Goal: Information Seeking & Learning: Compare options

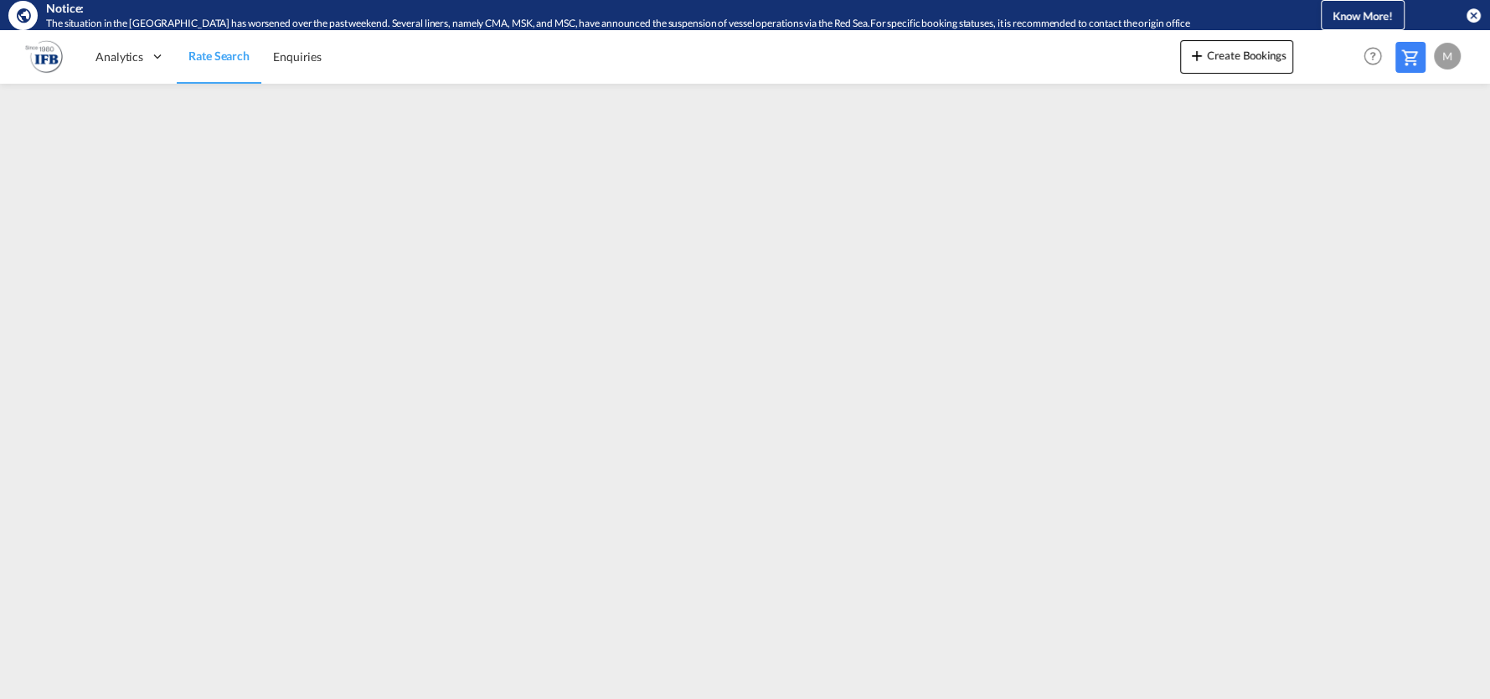
click at [1465, 18] on md-icon "icon-close-circle" at bounding box center [1473, 15] width 17 height 17
click at [1467, 15] on md-icon "icon-close-circle" at bounding box center [1473, 15] width 17 height 17
click at [1471, 14] on md-icon "icon-close-circle" at bounding box center [1473, 15] width 17 height 17
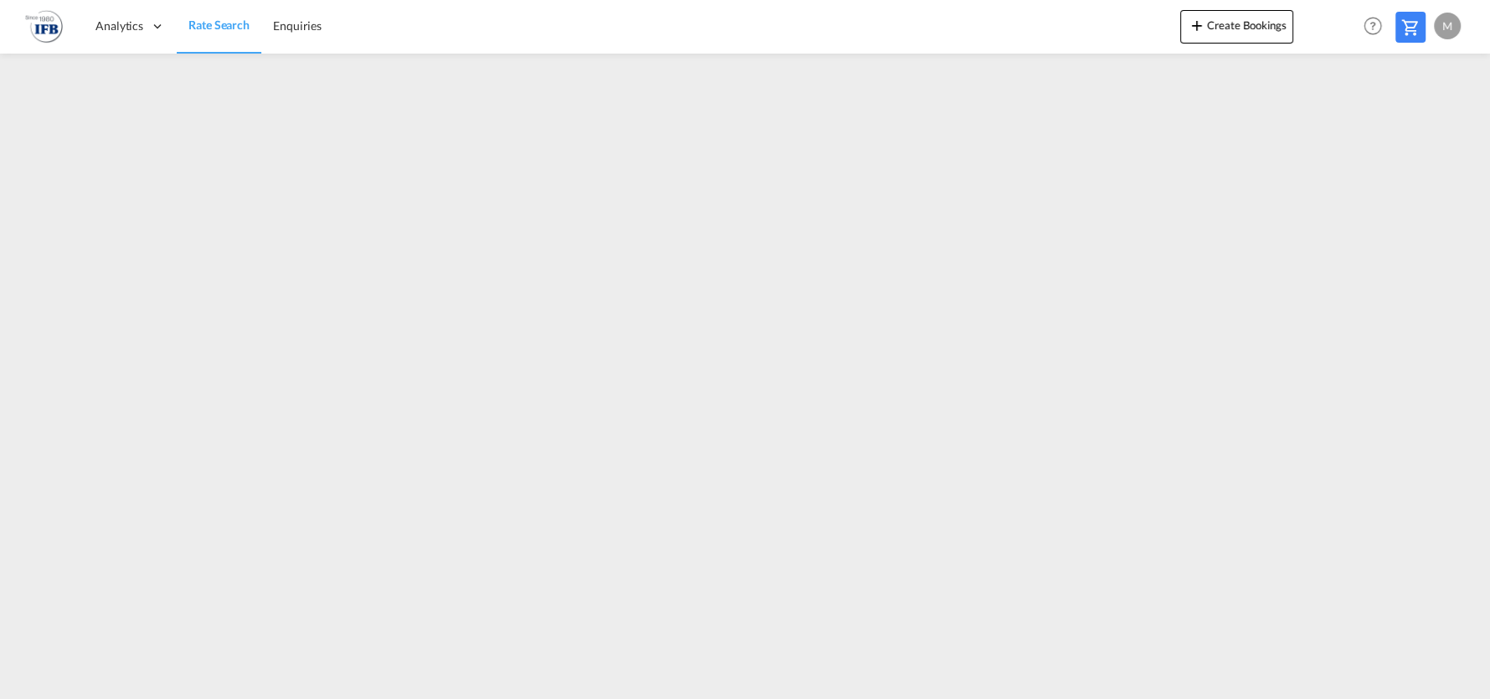
click at [230, 44] on link "Rate Search" at bounding box center [219, 26] width 85 height 54
click at [222, 25] on span "Rate Search" at bounding box center [218, 25] width 61 height 14
click at [62, 28] on div "Analytics Reports Rate Search Enquiries Create Bookings Help Resources Product …" at bounding box center [745, 26] width 1440 height 52
click at [57, 28] on img at bounding box center [44, 27] width 38 height 38
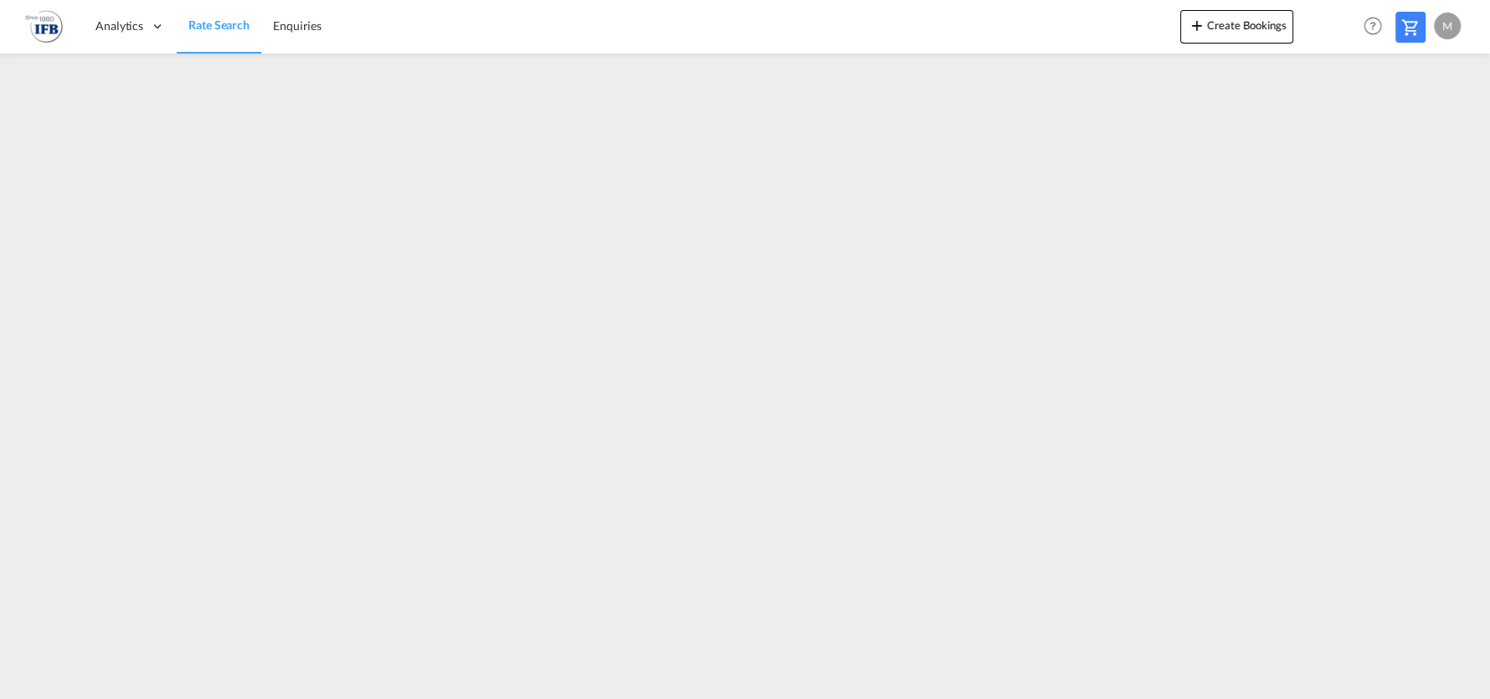
click at [47, 28] on img at bounding box center [44, 27] width 38 height 38
click at [196, 28] on span "Rate Search" at bounding box center [218, 25] width 61 height 14
click at [1446, 26] on div "M" at bounding box center [1447, 26] width 27 height 27
click at [1425, 66] on button "My Profile" at bounding box center [1427, 73] width 109 height 33
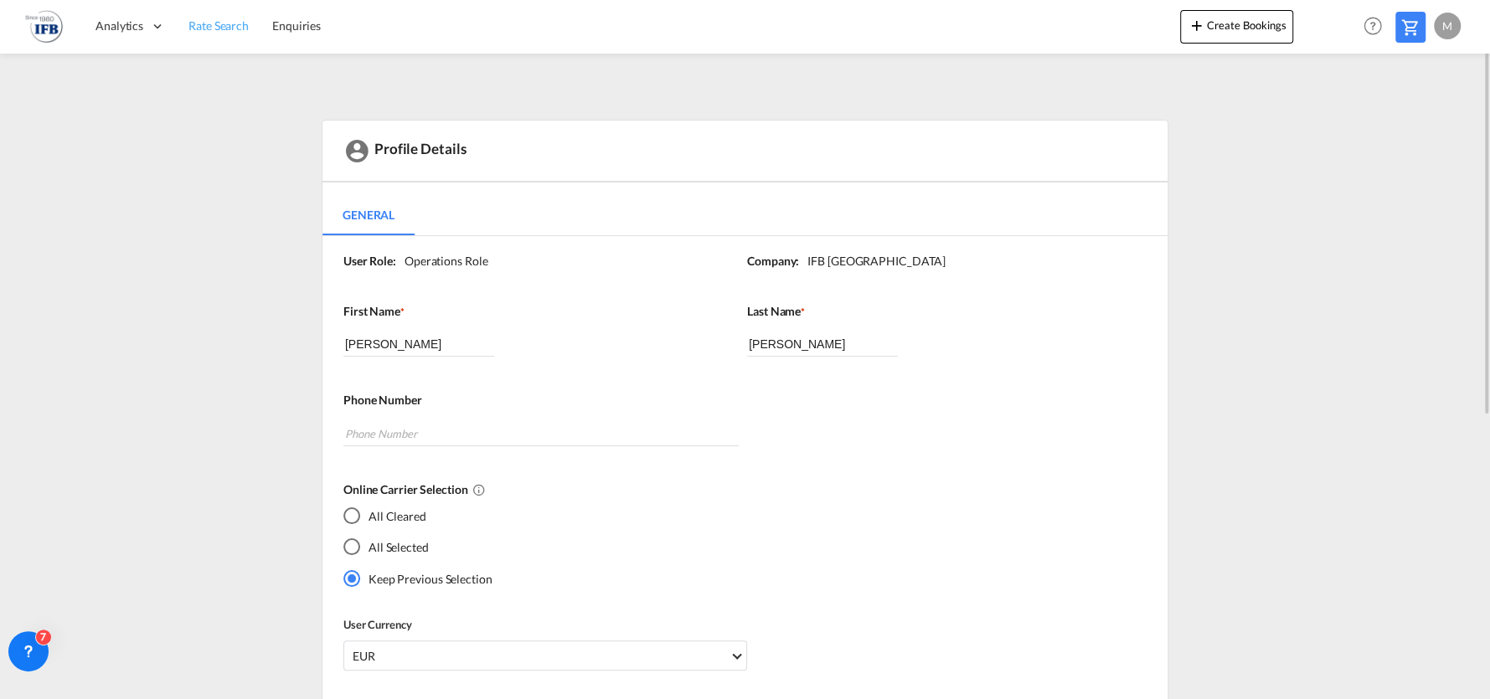
click at [224, 20] on span "Rate Search" at bounding box center [218, 25] width 60 height 14
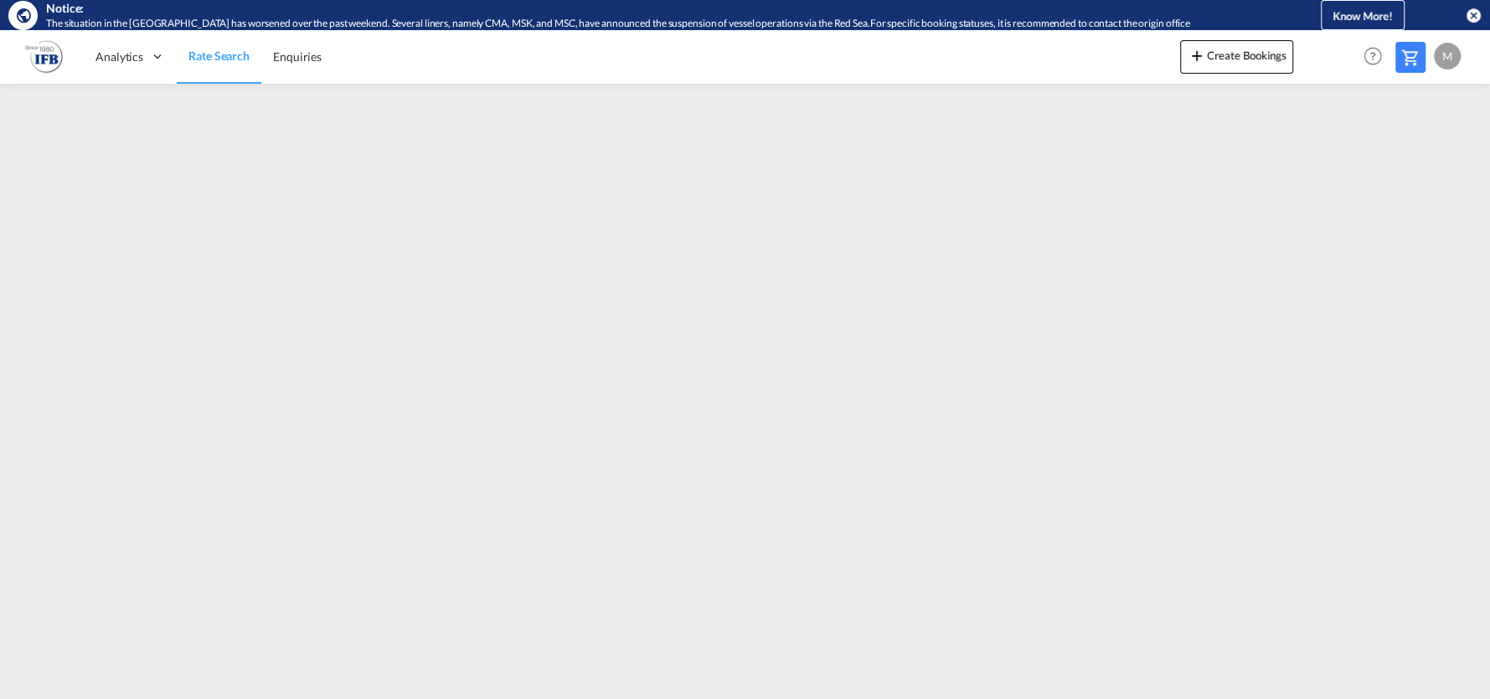
click at [1466, 16] on md-icon "icon-close-circle" at bounding box center [1473, 15] width 17 height 17
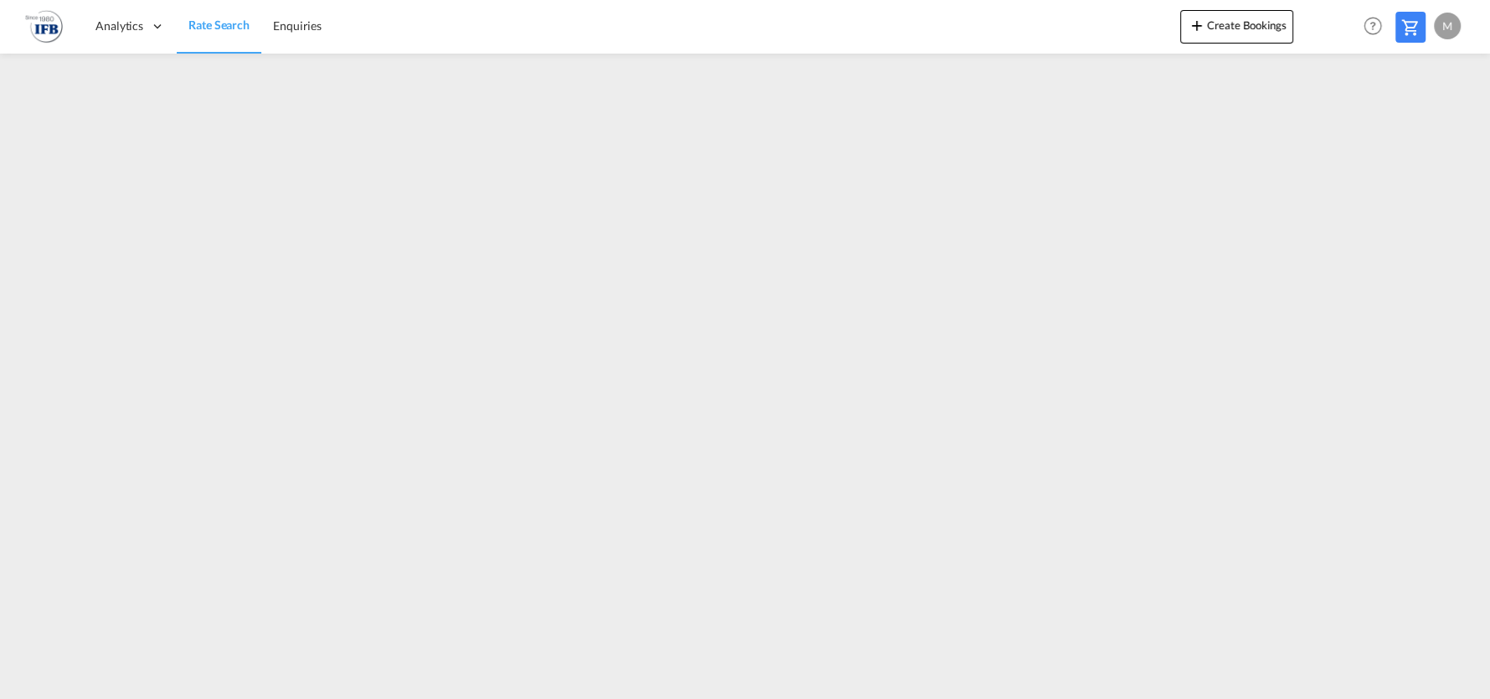
click at [216, 24] on span "Rate Search" at bounding box center [218, 25] width 61 height 14
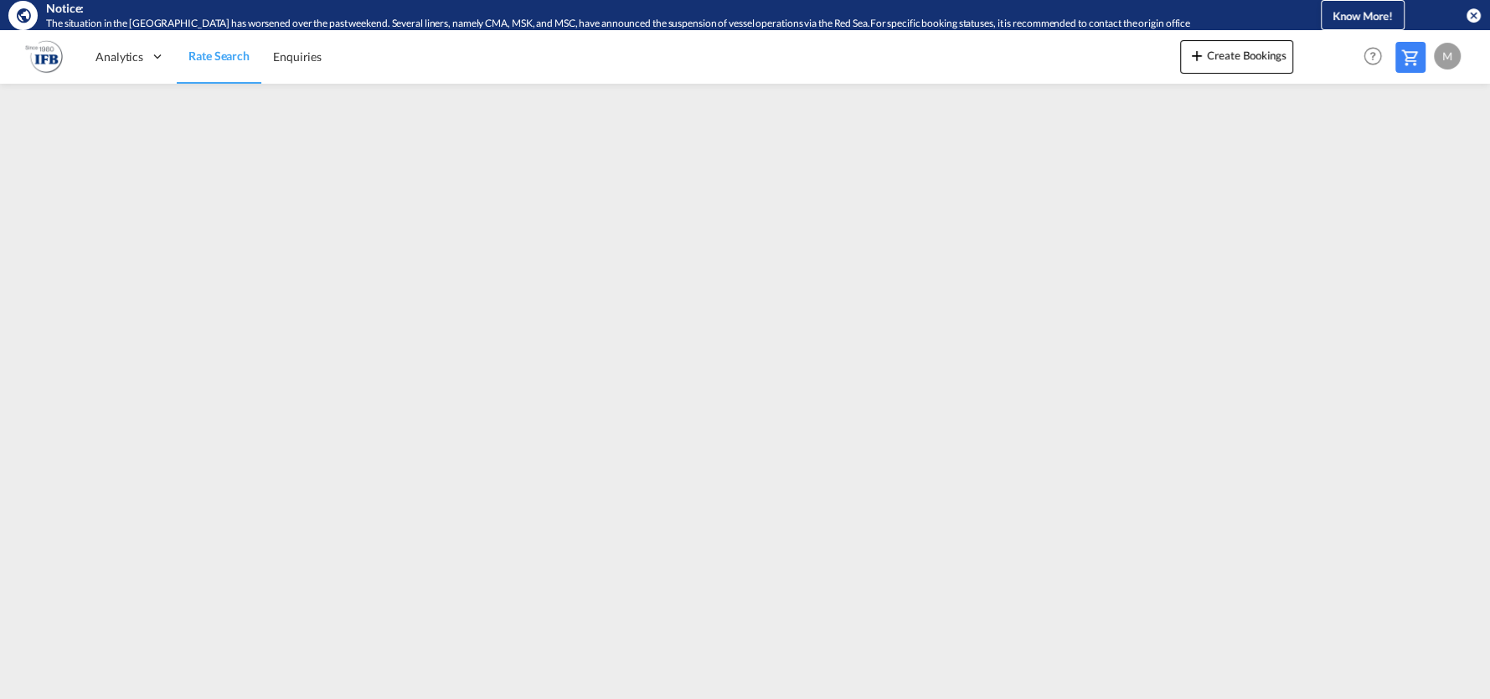
click at [1471, 18] on md-icon "icon-close-circle" at bounding box center [1473, 15] width 17 height 17
click at [1445, 57] on div "M" at bounding box center [1447, 56] width 27 height 27
click at [1406, 148] on button "Logout" at bounding box center [1427, 158] width 109 height 33
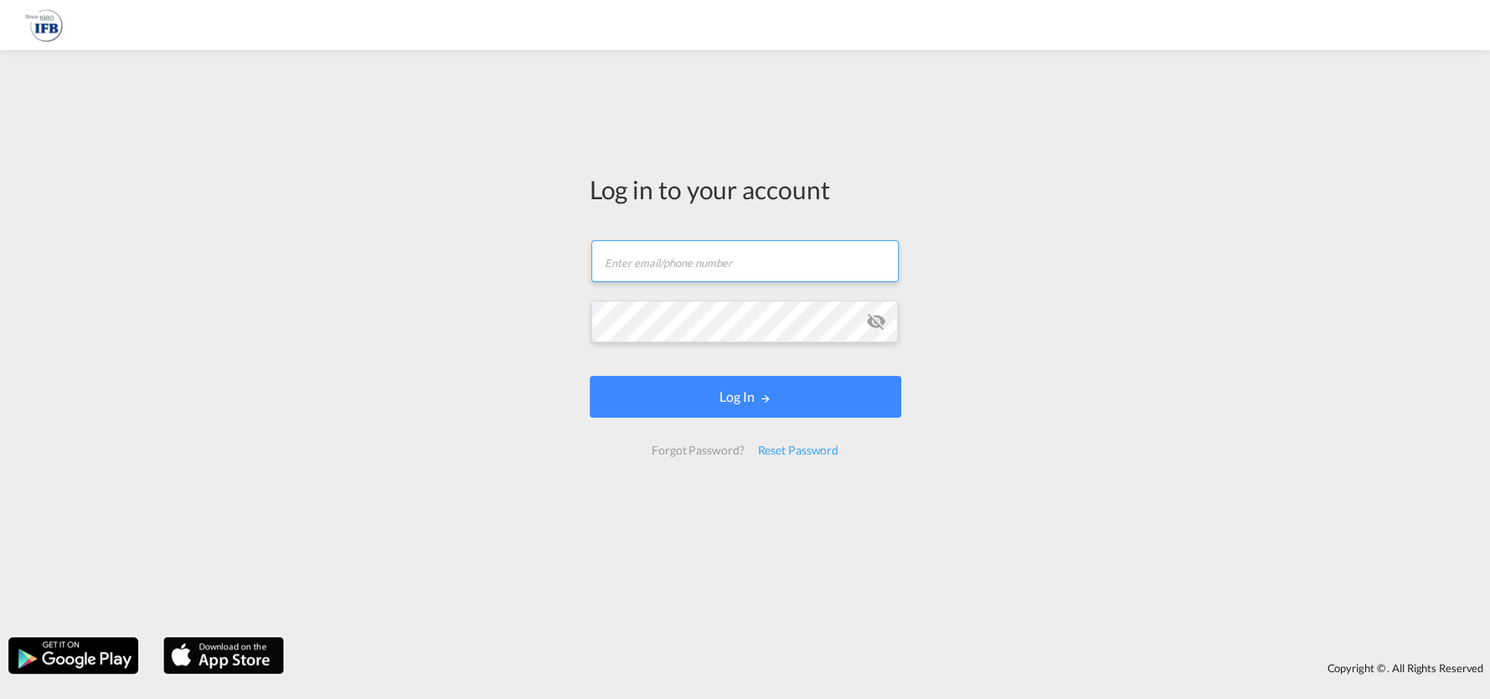
type input "marius.hartz@ifb-bremen.de"
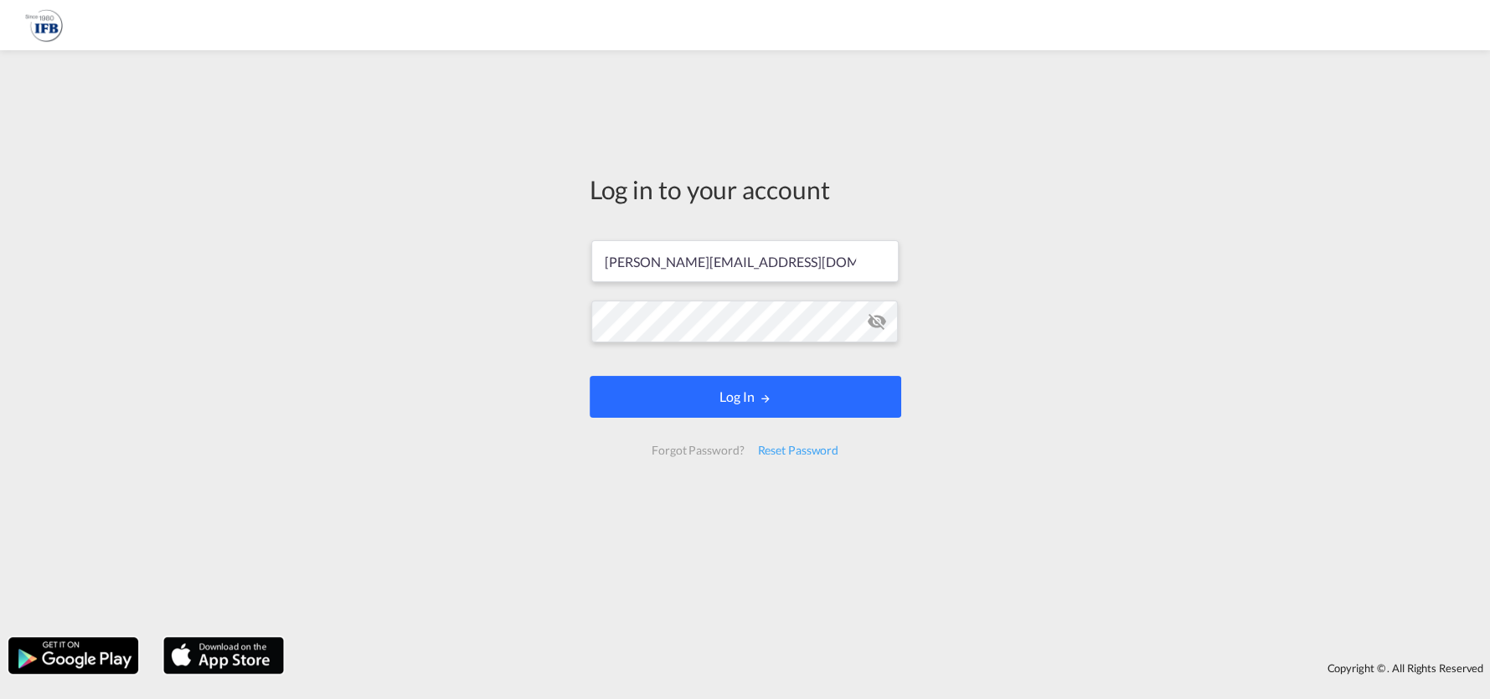
drag, startPoint x: 728, startPoint y: 385, endPoint x: 674, endPoint y: 465, distance: 95.9
click at [728, 386] on button "Log In" at bounding box center [746, 397] width 312 height 42
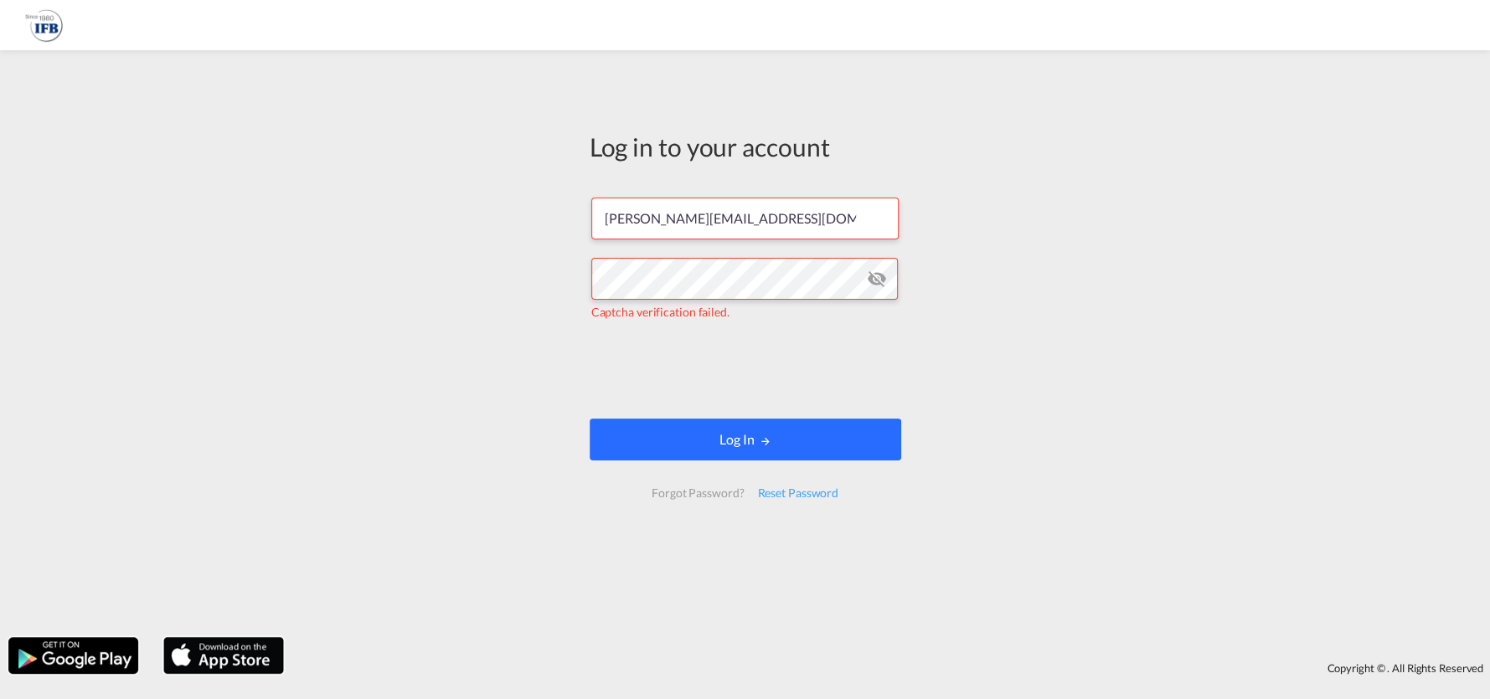
click at [721, 428] on button "Log In" at bounding box center [746, 440] width 312 height 42
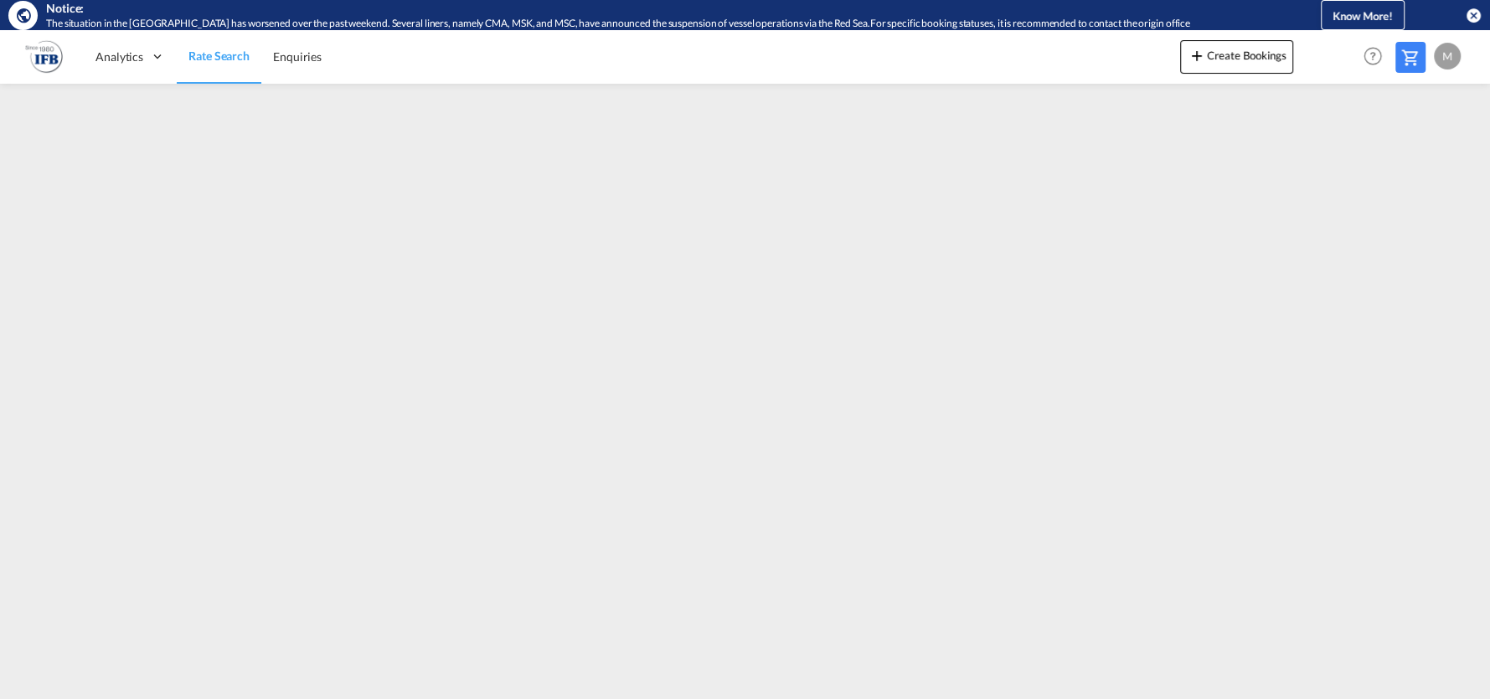
click at [1452, 61] on div "M" at bounding box center [1447, 56] width 27 height 27
click at [1411, 155] on button "Logout" at bounding box center [1427, 158] width 109 height 33
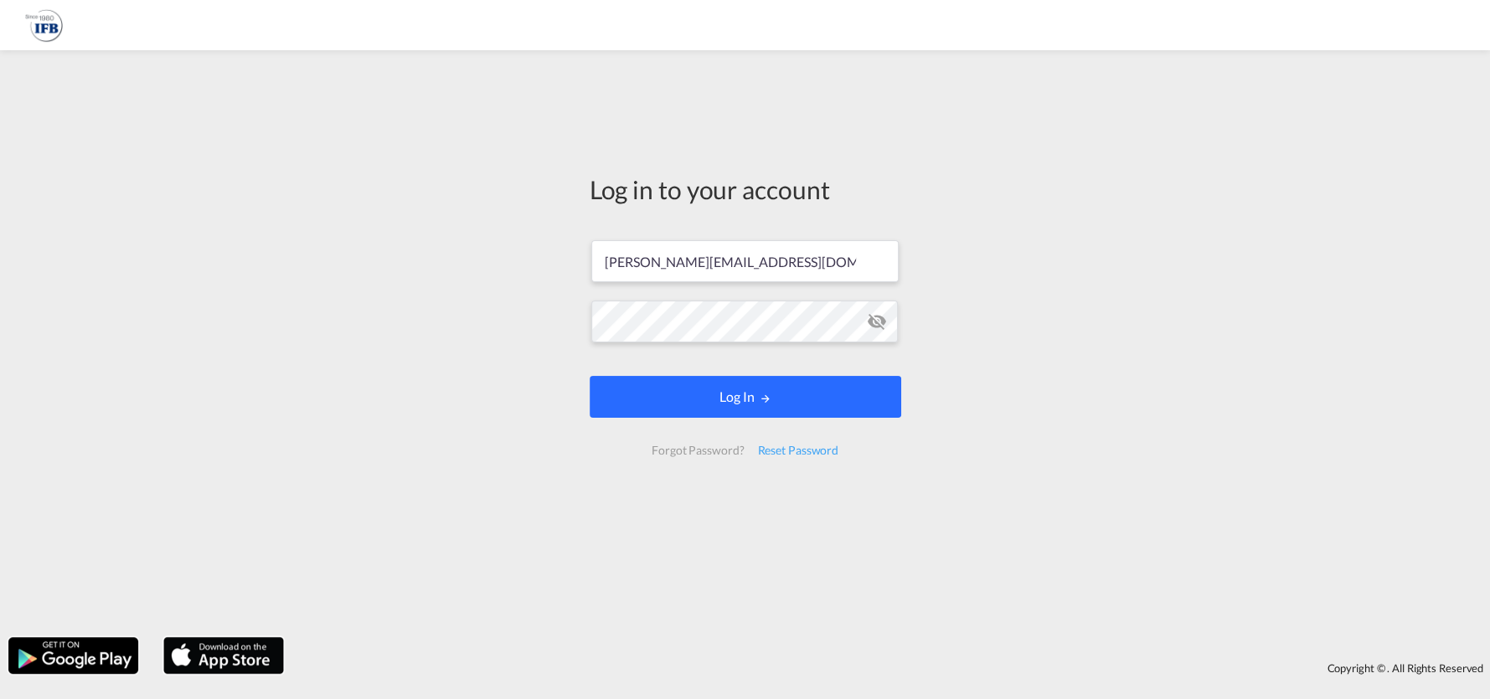
click at [797, 408] on button "Log In" at bounding box center [746, 397] width 312 height 42
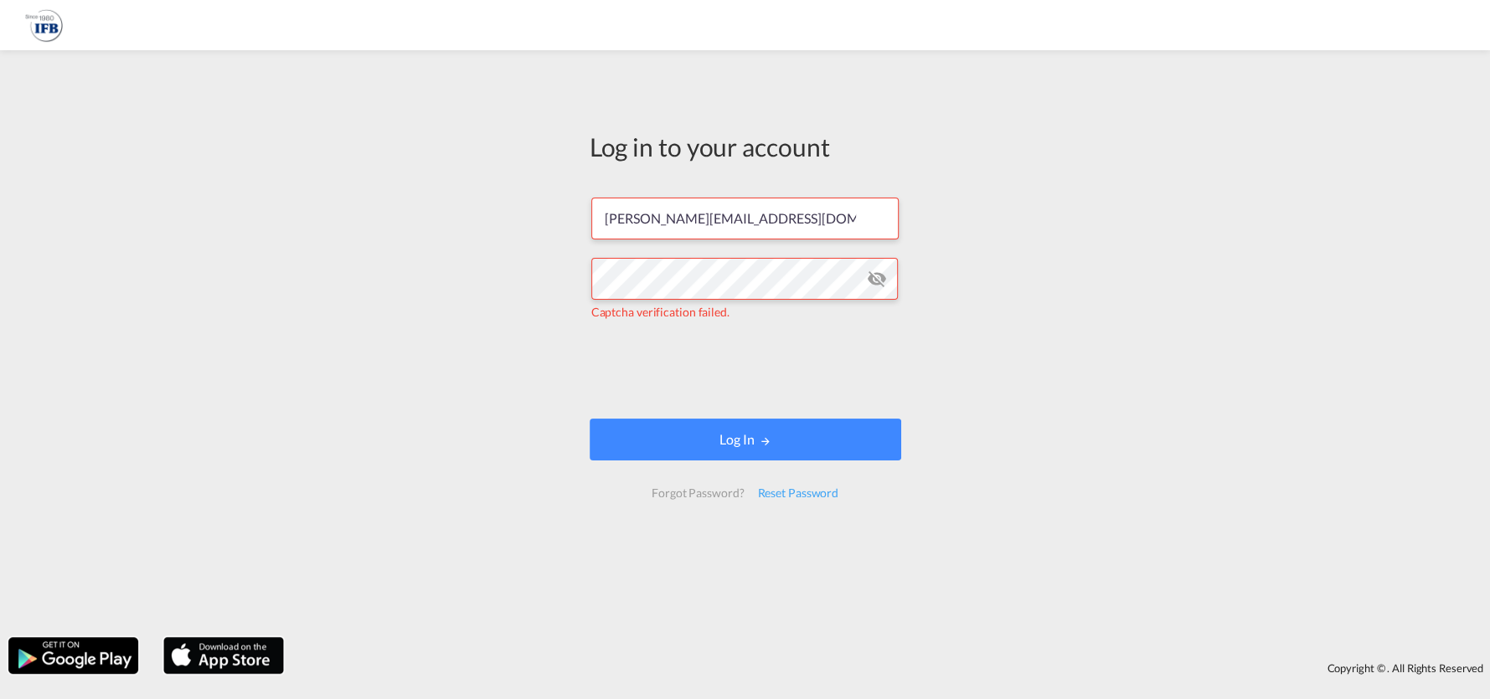
drag, startPoint x: 611, startPoint y: 528, endPoint x: 607, endPoint y: 428, distance: 99.7
click at [611, 523] on div "Log in to your account marius.hartz@ifb-bremen.de Captcha verification failed. …" at bounding box center [745, 322] width 337 height 527
click at [784, 446] on button "Log In" at bounding box center [746, 440] width 312 height 42
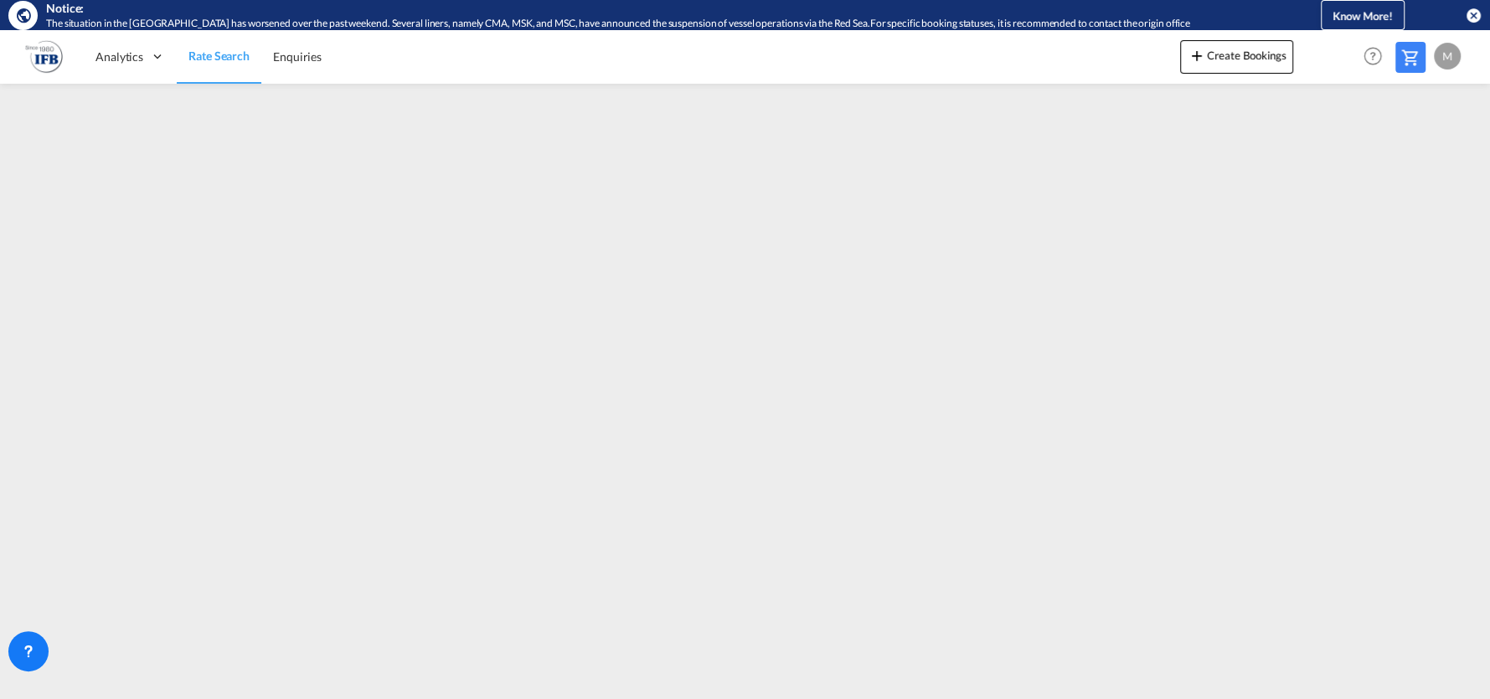
click at [1476, 18] on md-icon "icon-close-circle" at bounding box center [1473, 15] width 17 height 17
drag, startPoint x: 1476, startPoint y: 19, endPoint x: 1462, endPoint y: 35, distance: 20.8
click at [1476, 18] on md-icon "icon-close-circle" at bounding box center [1473, 15] width 17 height 17
click at [1471, 15] on md-icon "icon-close-circle" at bounding box center [1473, 15] width 17 height 17
